Goal: Transaction & Acquisition: Purchase product/service

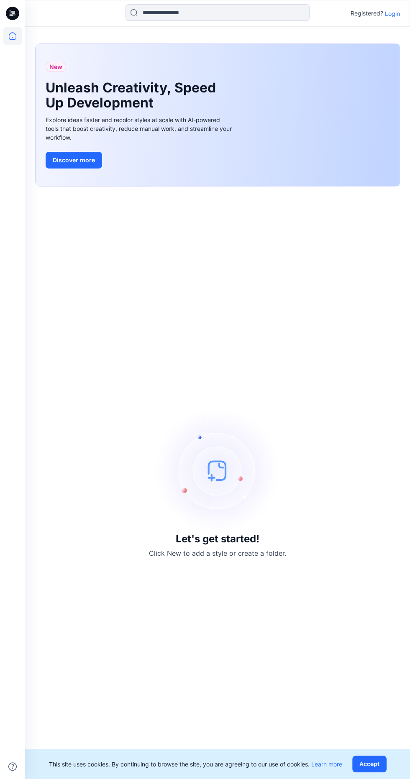
click at [399, 16] on p "Login" at bounding box center [391, 13] width 15 height 9
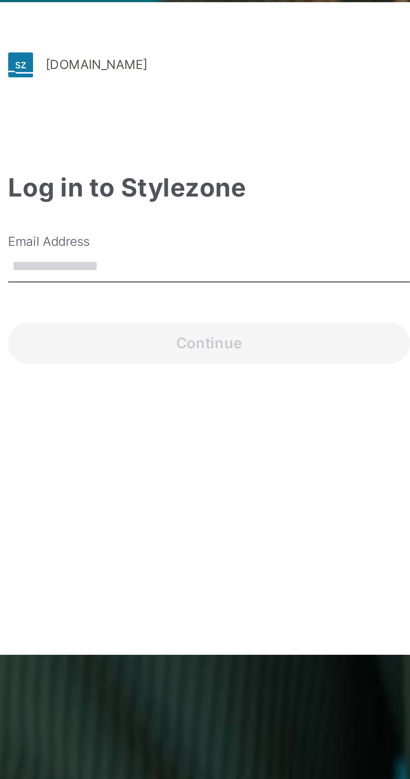
click at [230, 371] on input "Email Address" at bounding box center [205, 365] width 160 height 13
type input "**********"
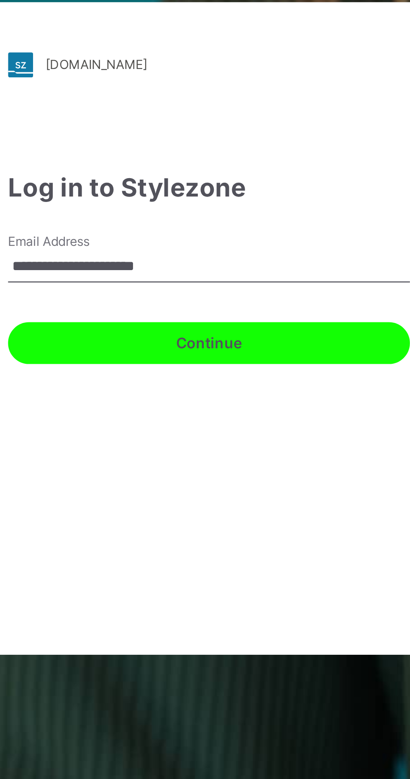
click at [228, 404] on button "Continue" at bounding box center [205, 395] width 160 height 17
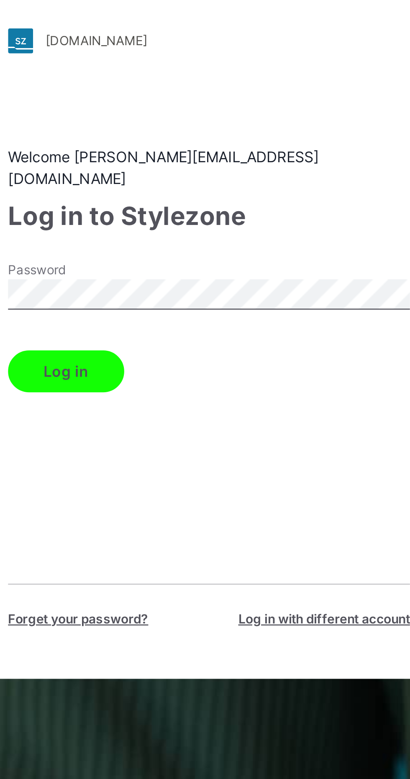
click at [160, 415] on button "Log in" at bounding box center [148, 406] width 46 height 17
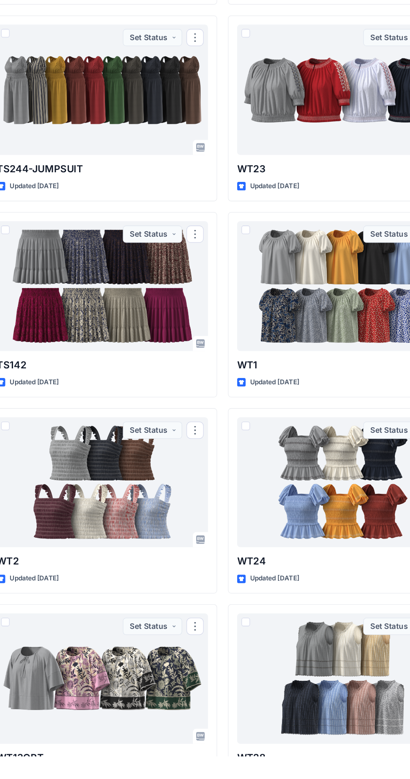
scroll to position [370, 0]
click at [312, 574] on div at bounding box center [311, 566] width 164 height 101
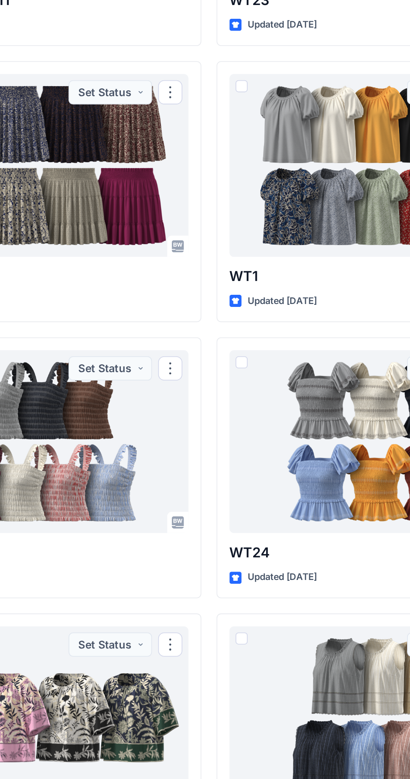
scroll to position [373, 0]
